Goal: Task Accomplishment & Management: Use online tool/utility

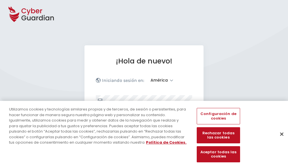
select select "América"
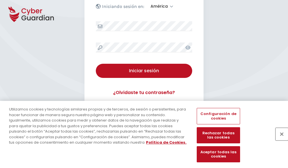
click at [279, 140] on button "Cerrar" at bounding box center [282, 134] width 12 height 12
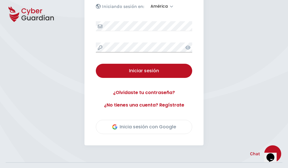
scroll to position [129, 0]
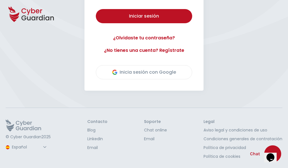
click at [96, 9] on button "Iniciar sesión" at bounding box center [144, 16] width 97 height 14
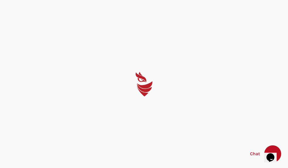
scroll to position [0, 0]
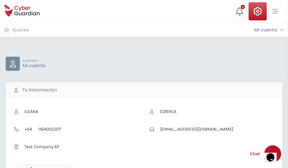
click at [30, 168] on icon "button" at bounding box center [30, 169] width 5 height 5
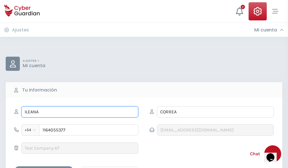
click at [80, 112] on input "ILEANA" at bounding box center [79, 111] width 117 height 11
type input "I"
type input "Matías"
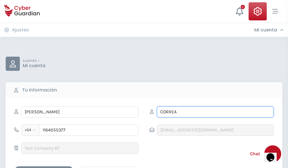
click at [215, 112] on input "CORREA" at bounding box center [215, 111] width 117 height 11
type input "C"
type input "Atienza"
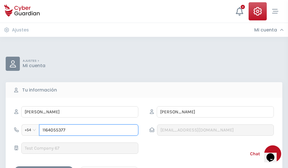
click at [89, 130] on input "1164055377" at bounding box center [88, 130] width 99 height 11
type input "1"
type input "4945384669"
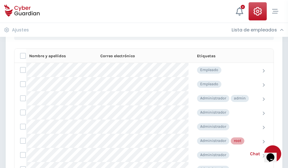
scroll to position [286, 0]
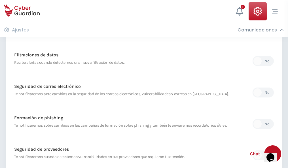
scroll to position [299, 0]
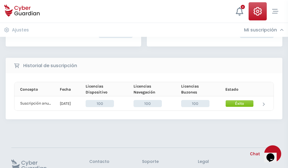
scroll to position [144, 0]
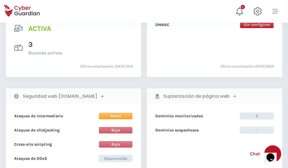
scroll to position [577, 0]
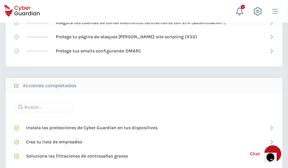
scroll to position [378, 0]
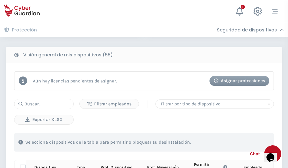
scroll to position [502, 0]
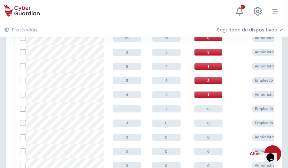
scroll to position [286, 0]
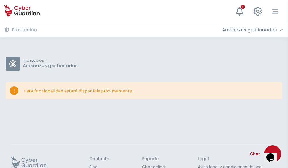
scroll to position [37, 0]
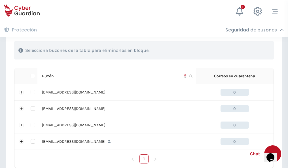
scroll to position [280, 0]
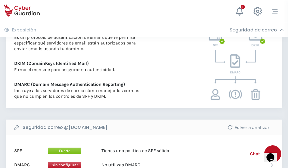
scroll to position [306, 0]
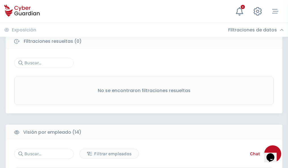
scroll to position [513, 0]
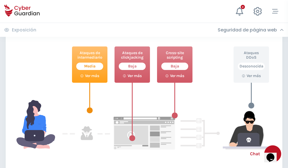
scroll to position [309, 0]
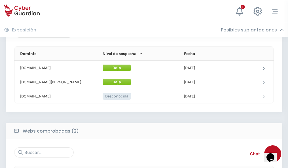
scroll to position [341, 0]
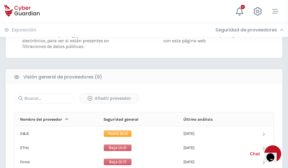
scroll to position [408, 0]
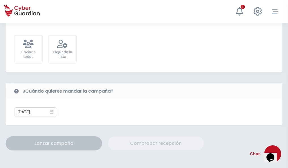
scroll to position [208, 0]
